Goal: Transaction & Acquisition: Subscribe to service/newsletter

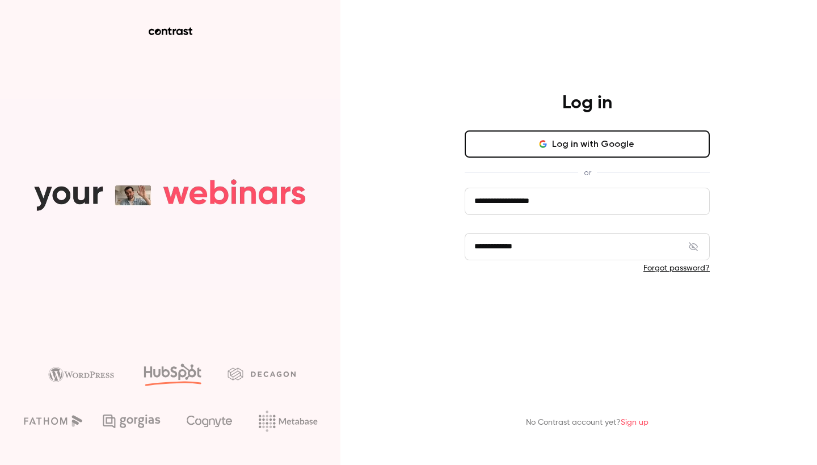
click at [531, 313] on button "Log in" at bounding box center [587, 305] width 245 height 27
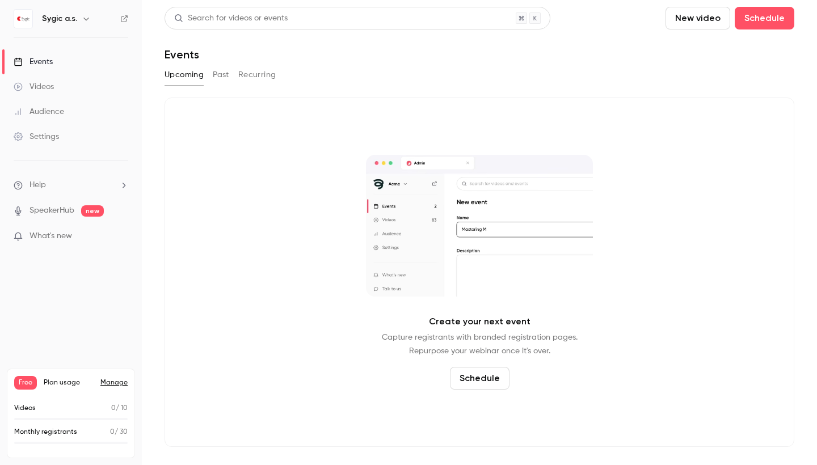
click at [57, 382] on span "Plan usage" at bounding box center [69, 383] width 50 height 9
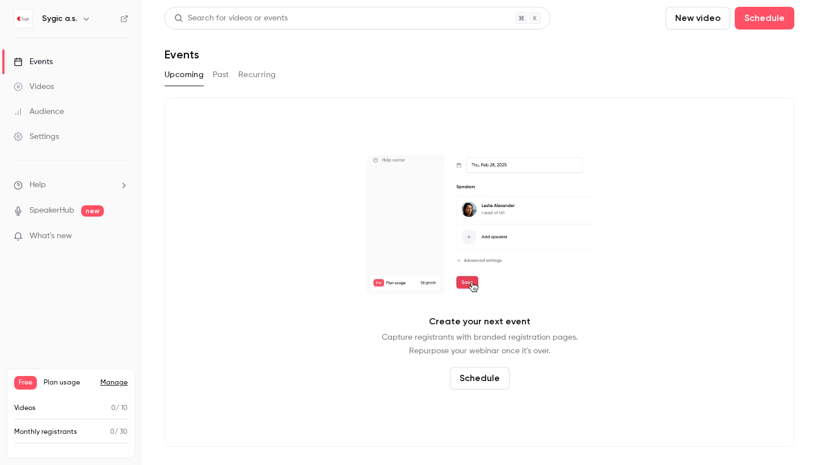
click at [28, 382] on span "Free" at bounding box center [25, 383] width 23 height 14
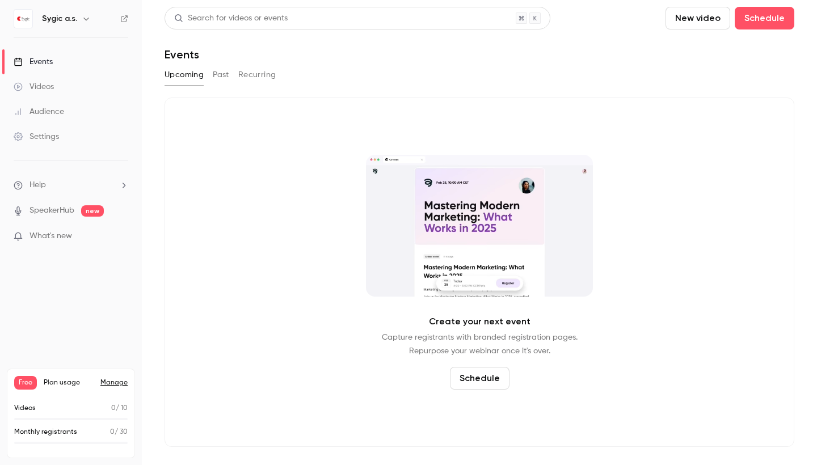
click at [121, 383] on link "Manage" at bounding box center [113, 383] width 27 height 9
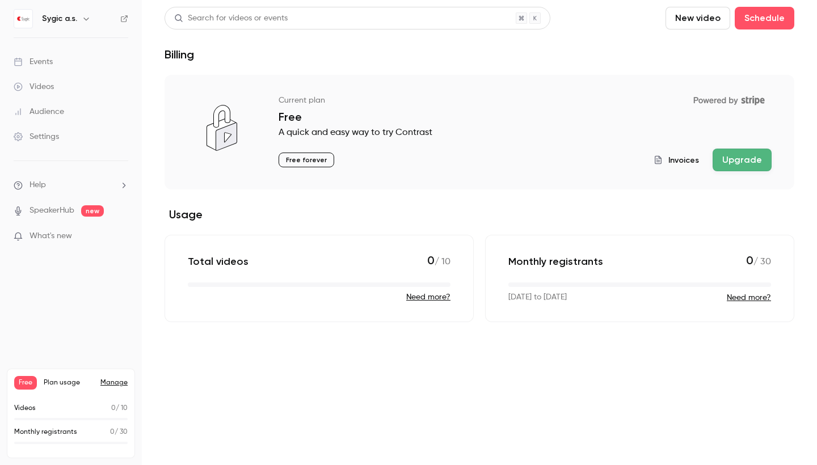
click at [482, 126] on p "A quick and easy way to try Contrast" at bounding box center [525, 133] width 493 height 14
click at [747, 167] on button "Upgrade" at bounding box center [742, 160] width 59 height 23
